Goal: Find specific page/section: Find specific page/section

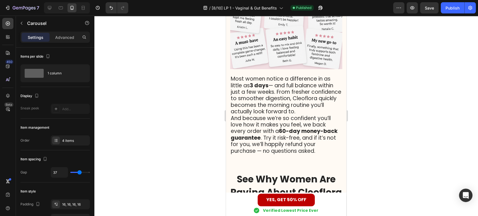
scroll to position [2296, 0]
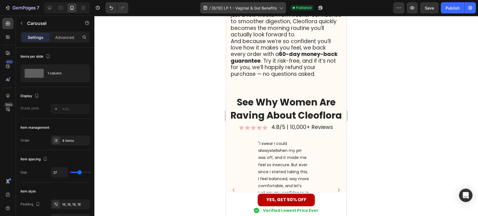
click at [238, 6] on div at bounding box center [239, 4] width 2 height 4
click at [241, 9] on span "[8/10] LP 1 - Vaginal & Gut Benefits" at bounding box center [244, 8] width 65 height 6
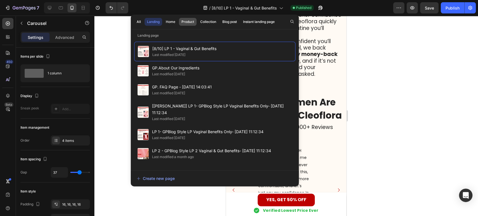
click at [186, 20] on div "Product" at bounding box center [187, 21] width 13 height 5
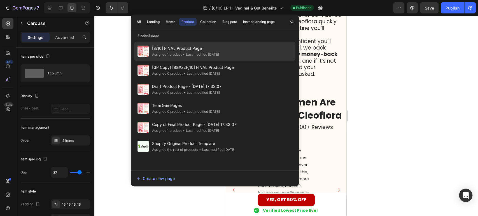
click at [181, 50] on span "[8/10] FINAL Product Page" at bounding box center [185, 48] width 67 height 7
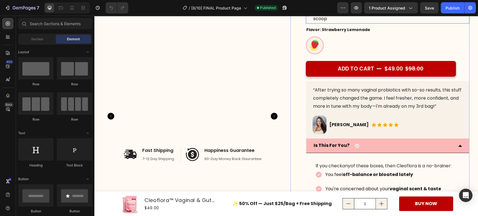
scroll to position [155, 0]
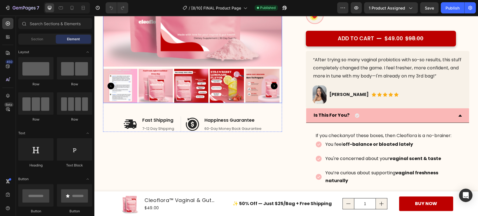
click at [155, 84] on img at bounding box center [156, 86] width 34 height 34
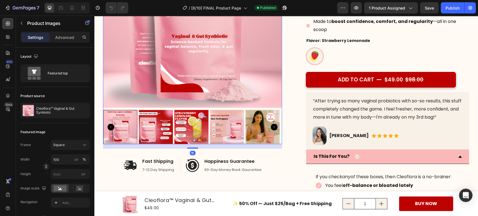
scroll to position [93, 0]
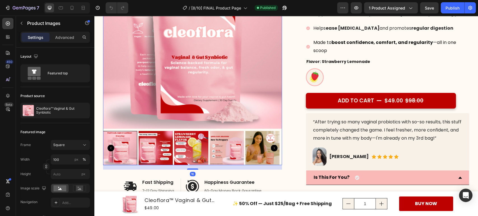
drag, startPoint x: 160, startPoint y: 130, endPoint x: 164, endPoint y: 130, distance: 3.7
click at [160, 131] on img at bounding box center [156, 148] width 34 height 34
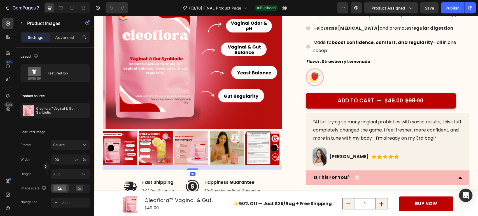
click at [164, 143] on img at bounding box center [156, 148] width 34 height 34
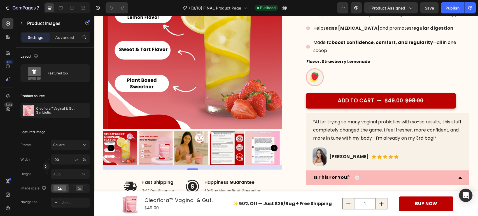
click at [193, 145] on img at bounding box center [191, 148] width 34 height 34
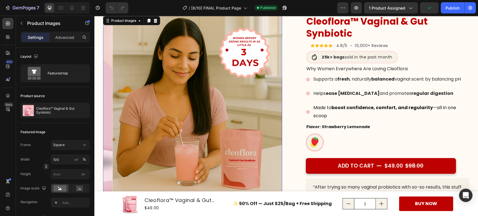
scroll to position [62, 0]
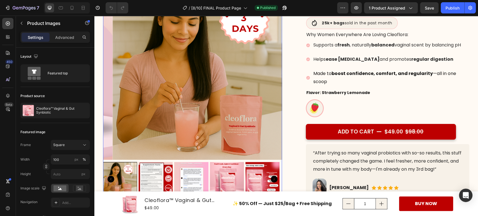
click at [147, 168] on img at bounding box center [156, 179] width 34 height 34
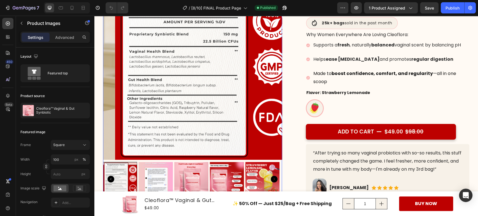
click at [154, 171] on img at bounding box center [156, 179] width 34 height 34
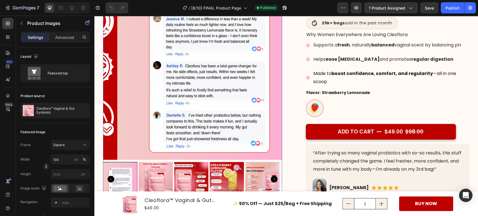
click at [165, 176] on img at bounding box center [156, 179] width 34 height 34
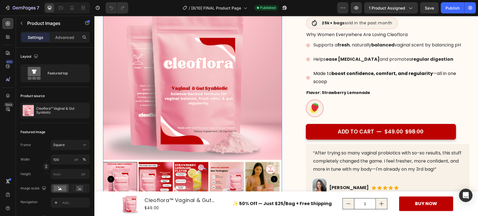
click at [165, 176] on img at bounding box center [156, 179] width 34 height 34
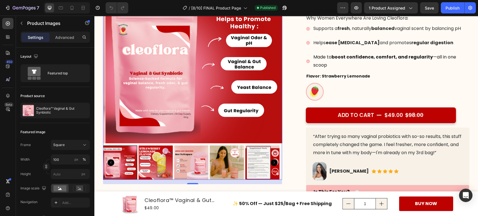
scroll to position [0, 0]
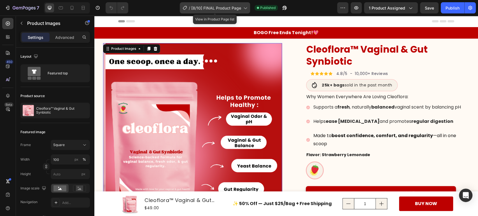
click at [222, 5] on span "[8/10] FINAL Product Page" at bounding box center [216, 8] width 50 height 6
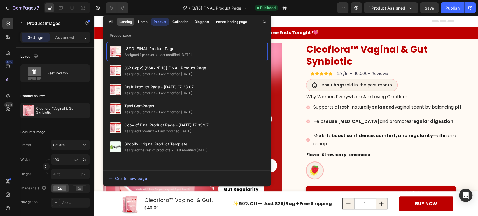
click at [127, 20] on div "Landing" at bounding box center [125, 21] width 13 height 5
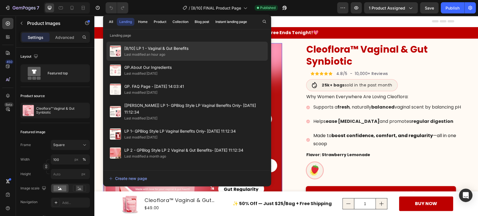
click at [209, 61] on div "[8/10] LP 1 - Vaginal & Gut Benefits Last modified an hour ago" at bounding box center [186, 70] width 161 height 19
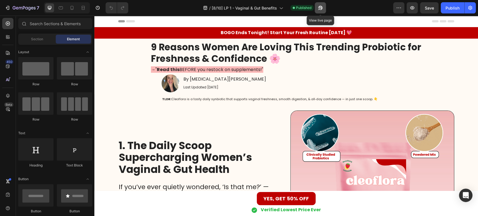
click at [318, 8] on icon "button" at bounding box center [318, 8] width 1 height 1
